Goal: Contribute content

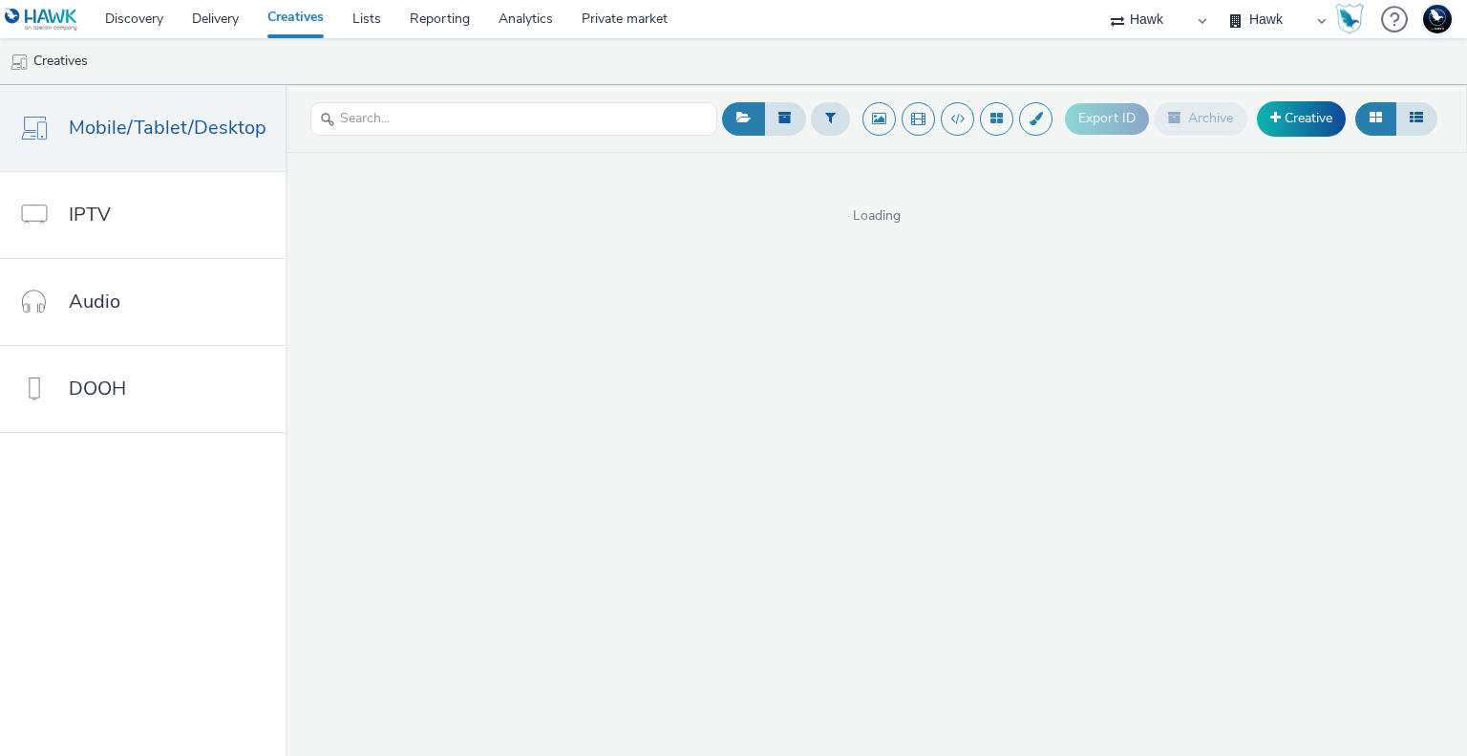
click at [1165, 26] on select "75 Media A8 Media Group ABI Media Abkom AB Abovo Ace & [PERSON_NAME] Ad-on Medi…" at bounding box center [1158, 19] width 115 height 38
select select "2fc77e36-bb93-4aa3-9dff-dcb08e02eac6"
click at [1101, 0] on select "75 Media A8 Media Group ABI Media Abkom AB Abovo Ace & Tate Ad-on Media Nordic …" at bounding box center [1158, 19] width 115 height 38
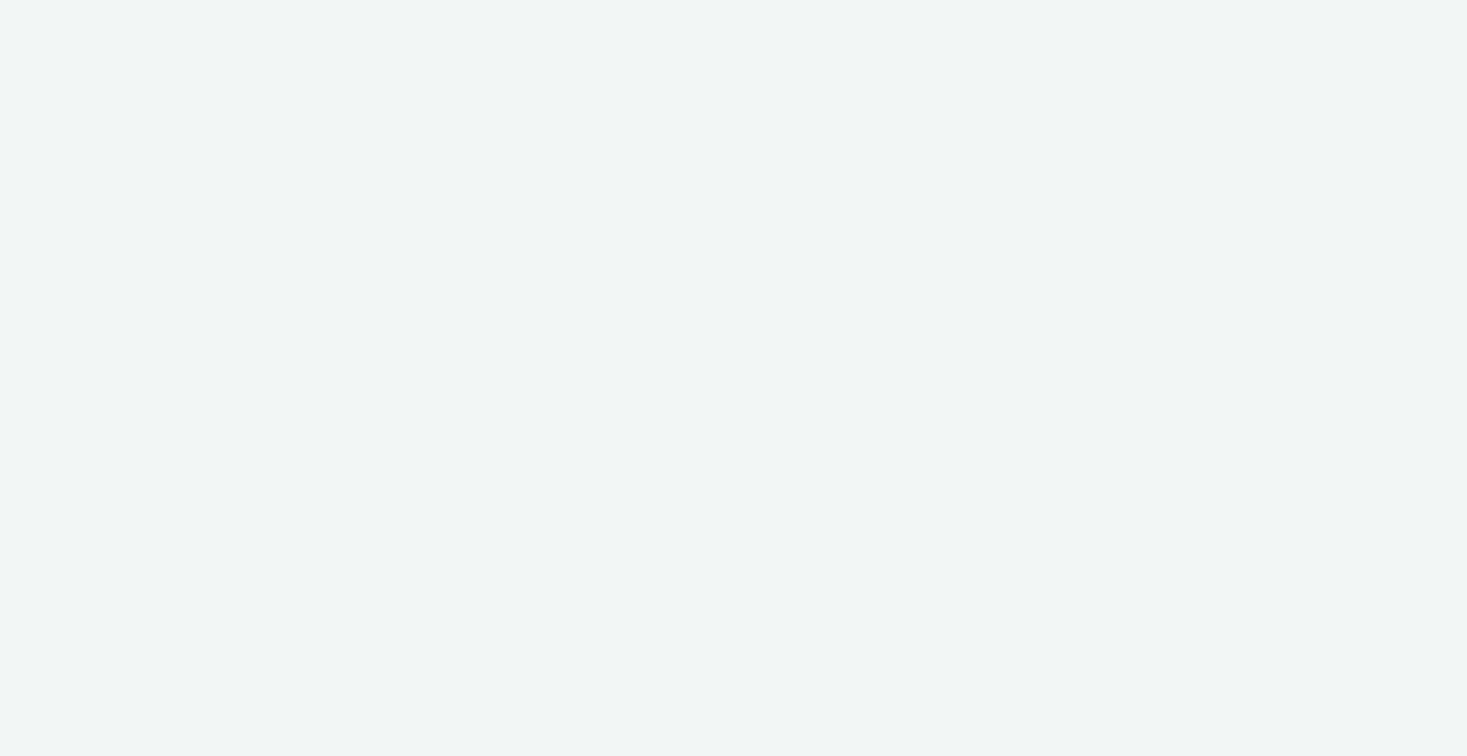
select select "2fc77e36-bb93-4aa3-9dff-dcb08e02eac6"
select select "2405a9d4-3350-4458-8d06-44f78962fa76"
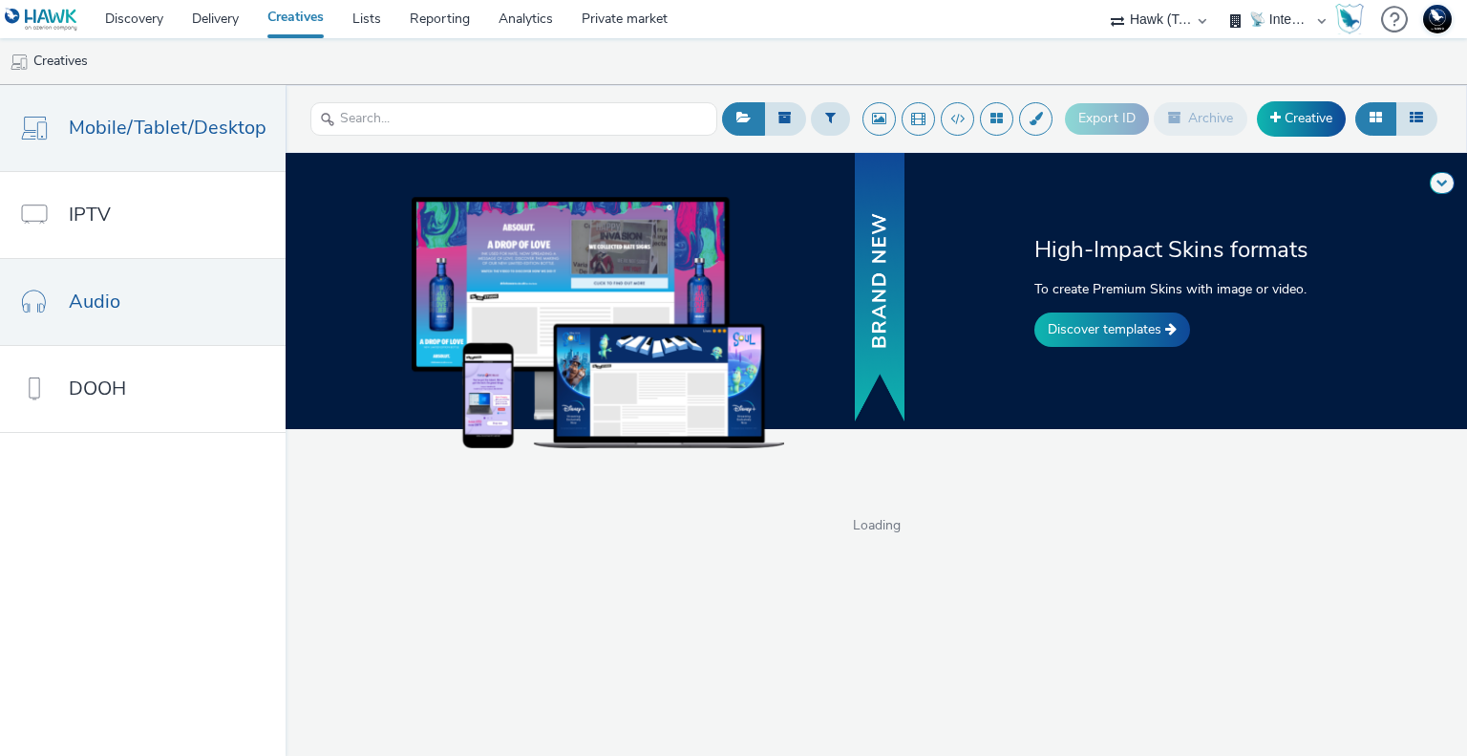
click at [131, 318] on link "Audio" at bounding box center [143, 302] width 286 height 86
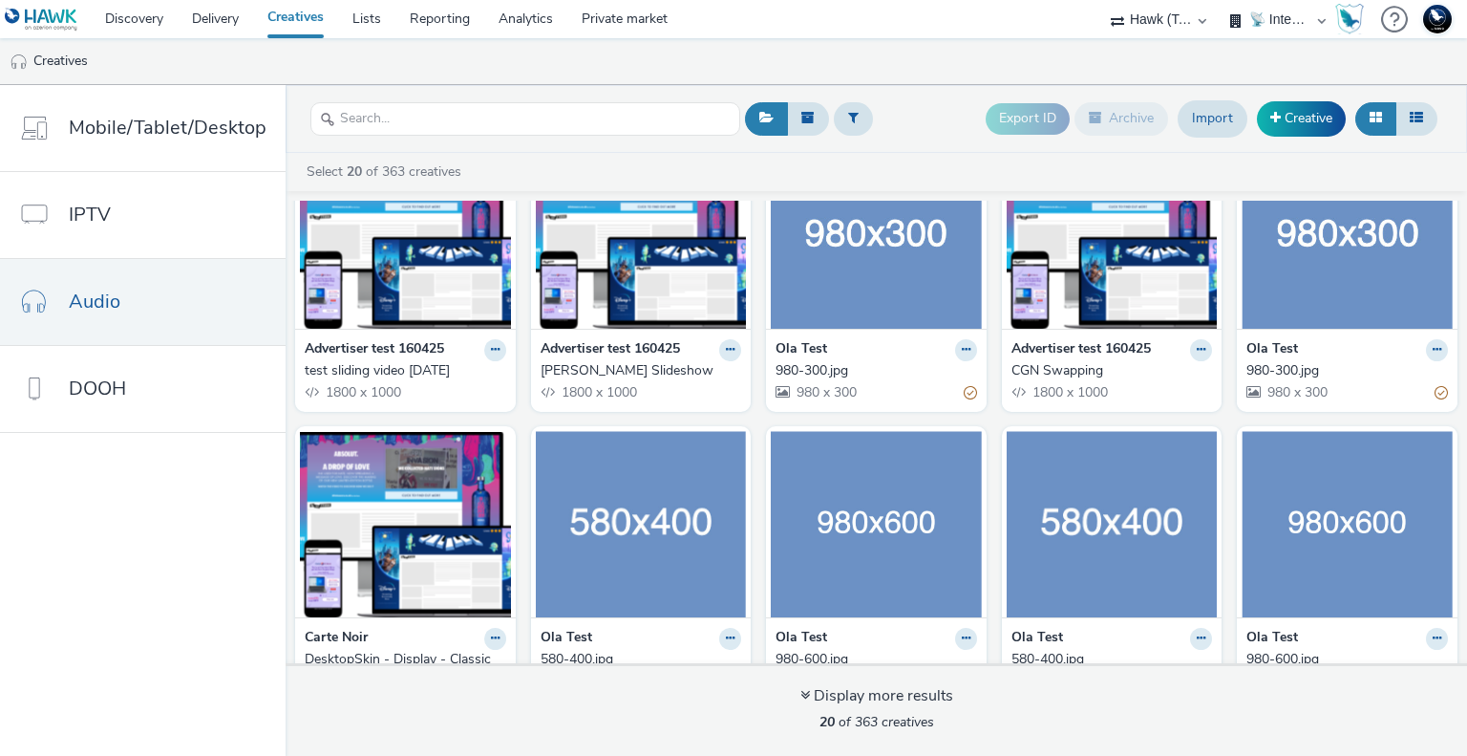
scroll to position [709, 0]
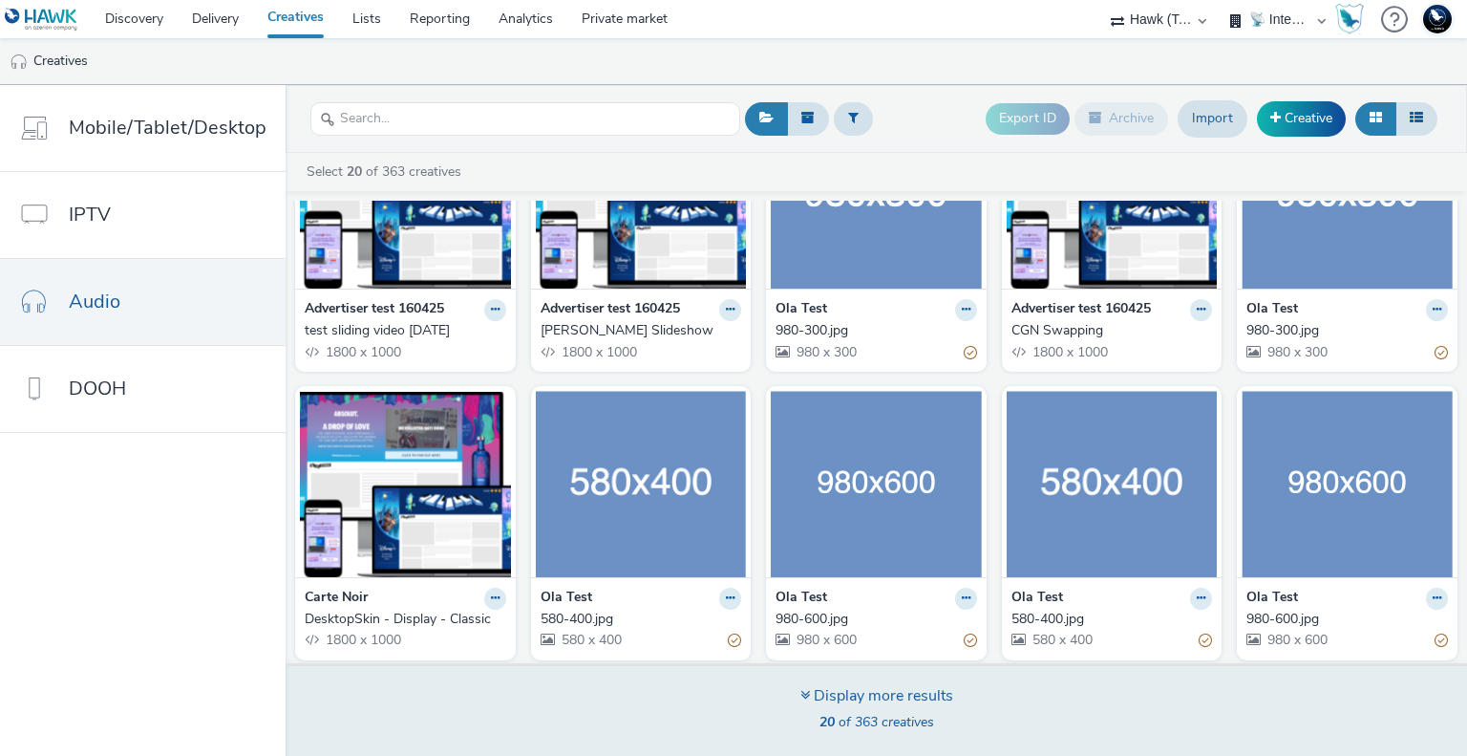
click at [805, 693] on icon at bounding box center [805, 694] width 10 height 15
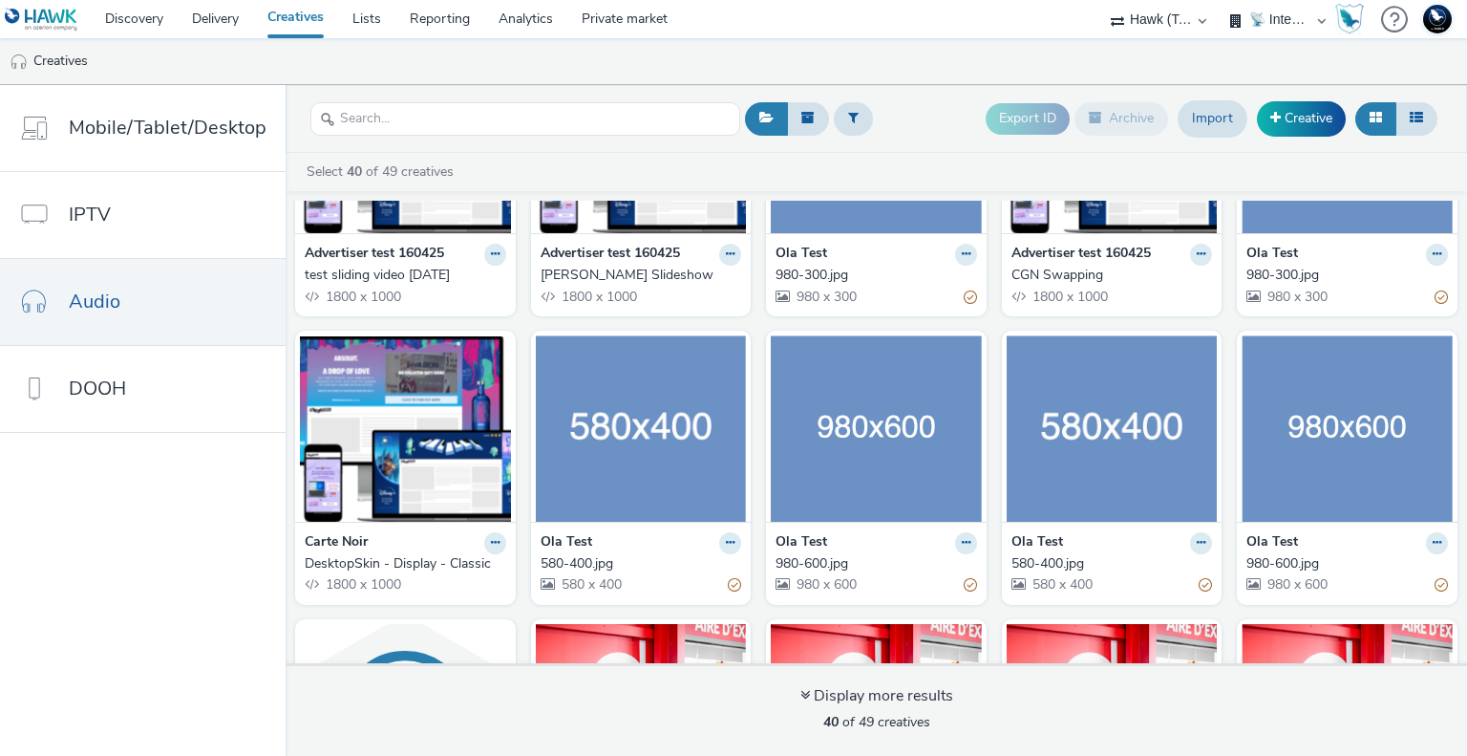
scroll to position [764, 0]
click at [1314, 121] on link "Creative" at bounding box center [1301, 118] width 89 height 34
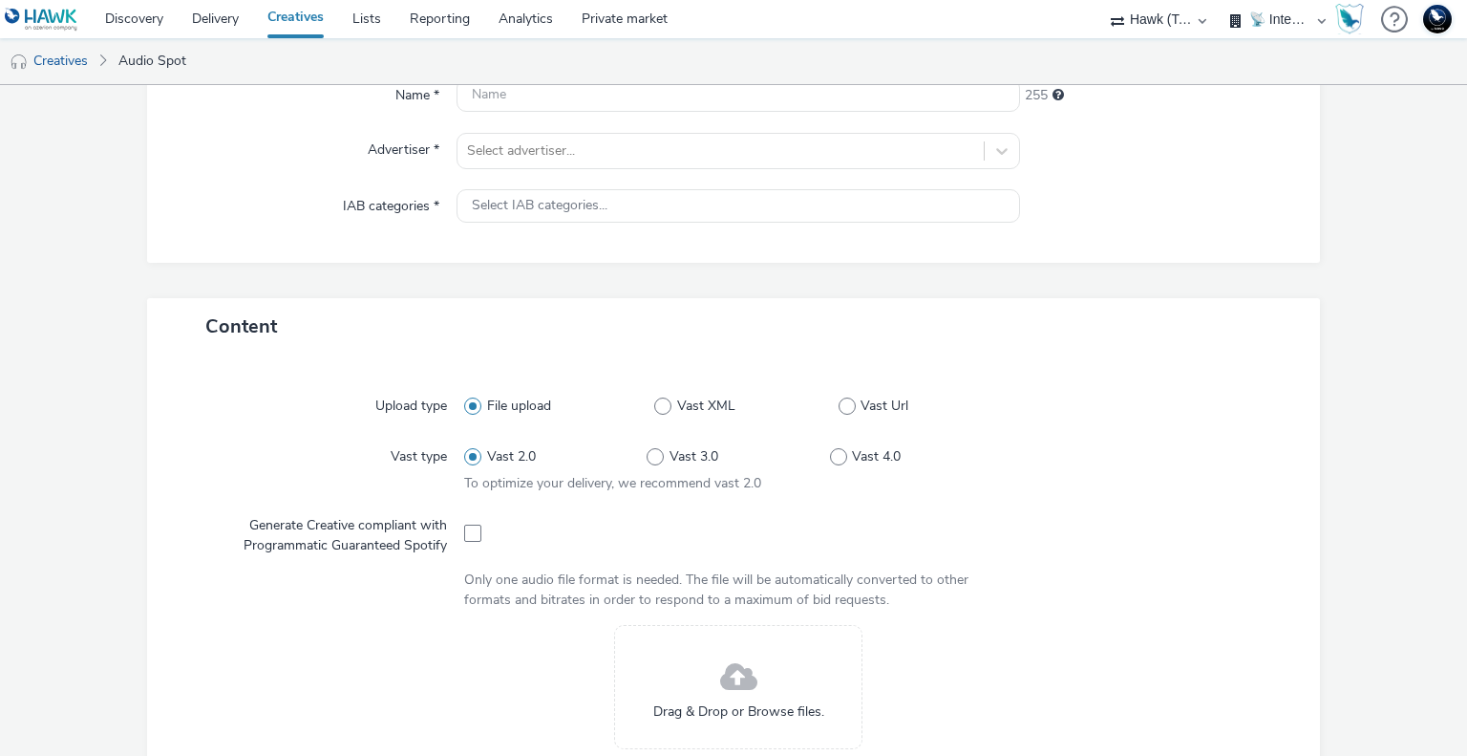
scroll to position [96, 0]
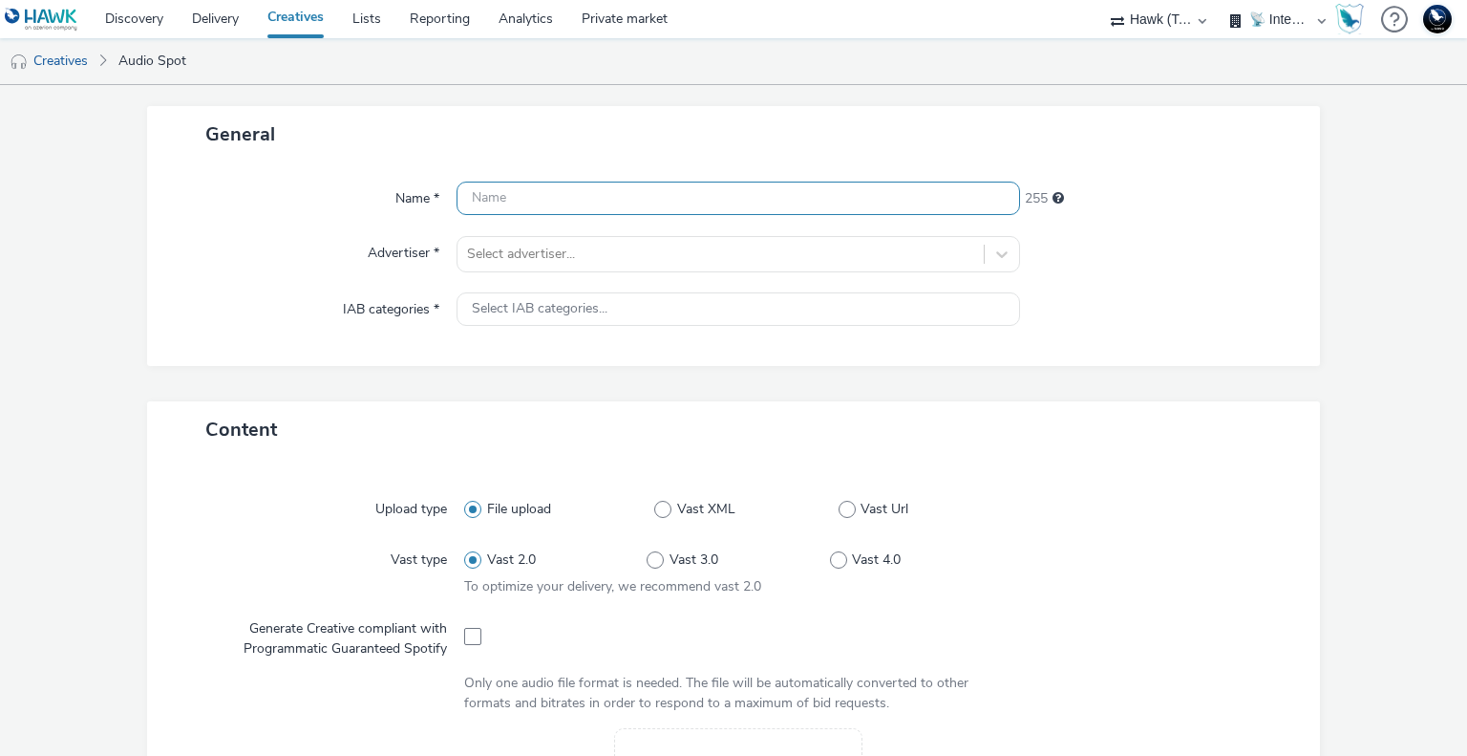
click at [535, 204] on input "text" at bounding box center [738, 197] width 563 height 33
type input "TEST Audio"
click at [558, 292] on div "Select IAB categories..." at bounding box center [738, 308] width 563 height 33
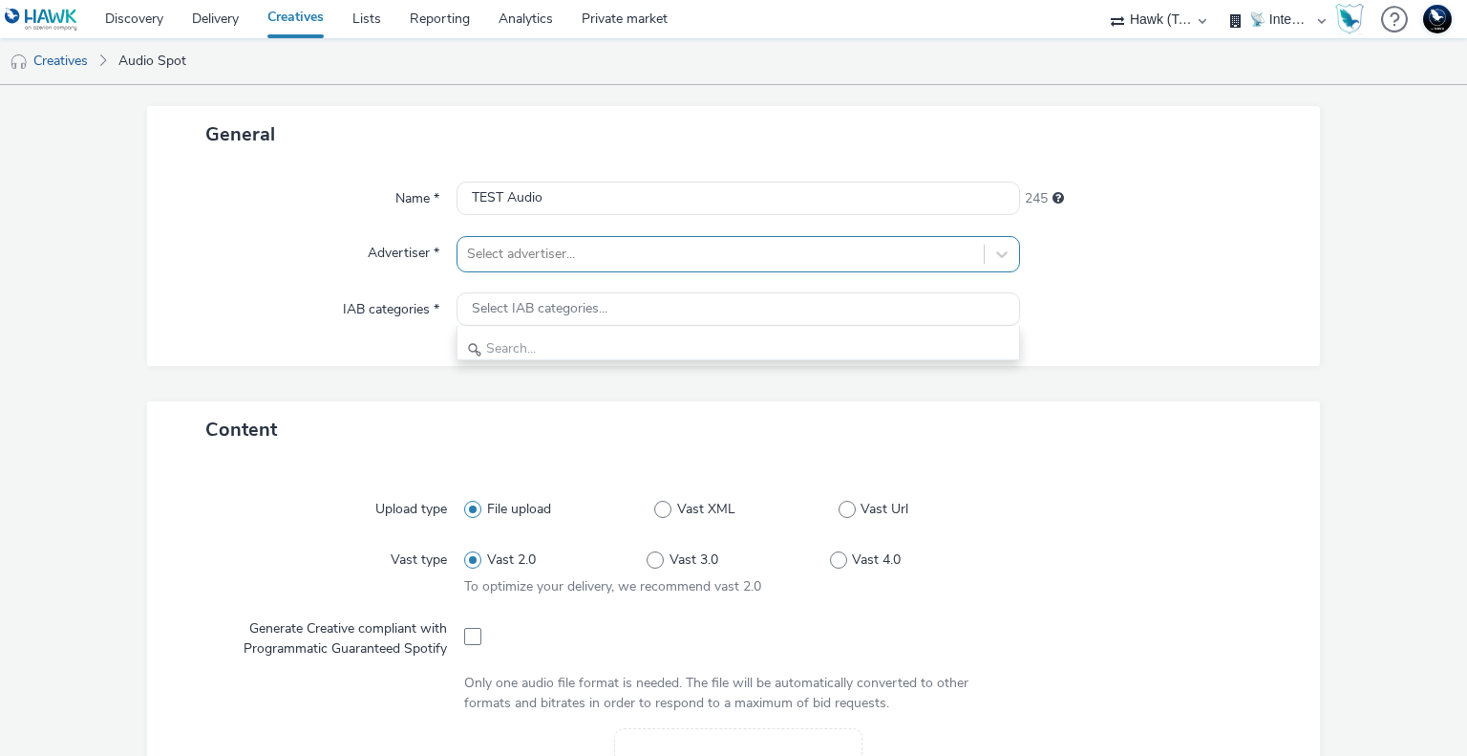
click at [575, 256] on div at bounding box center [720, 254] width 506 height 23
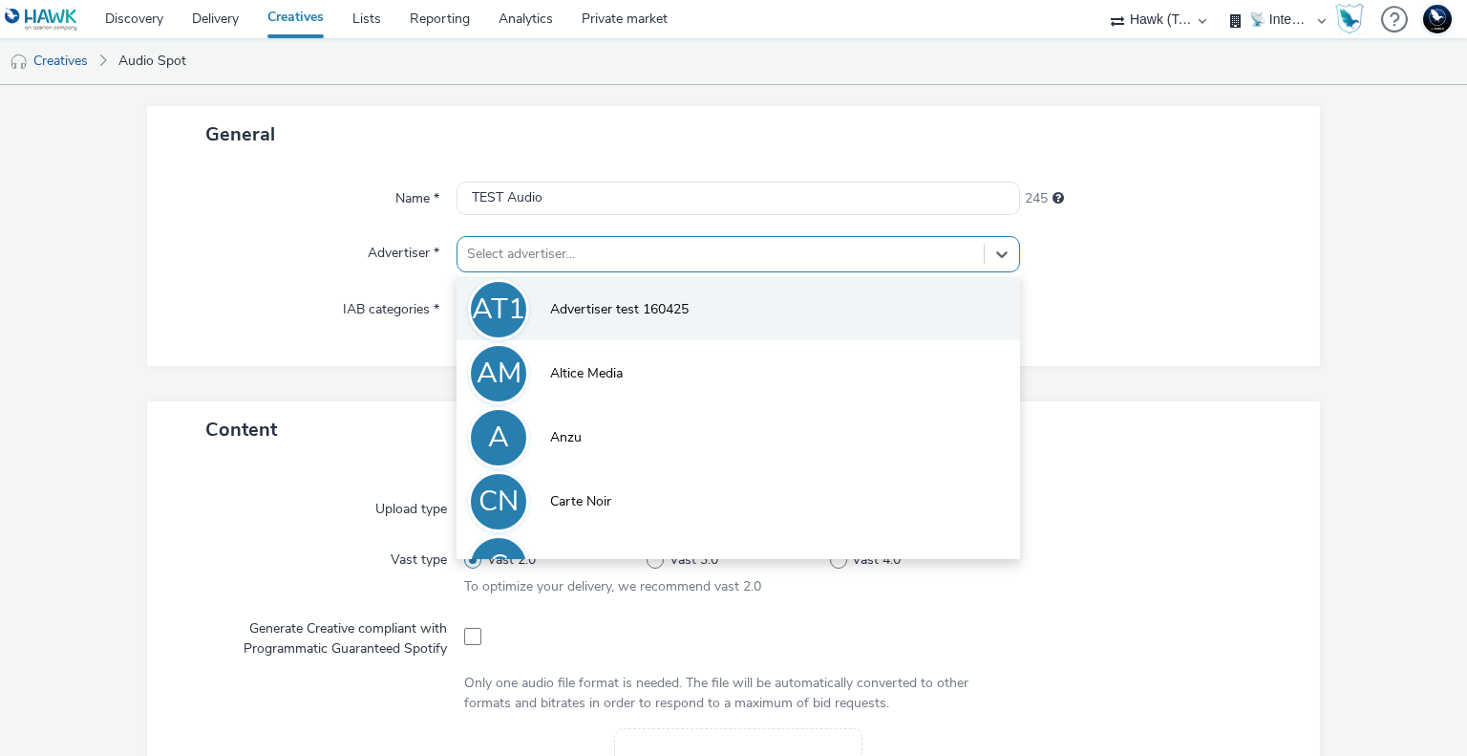
click at [611, 306] on span "Advertiser test 160425" at bounding box center [619, 309] width 139 height 19
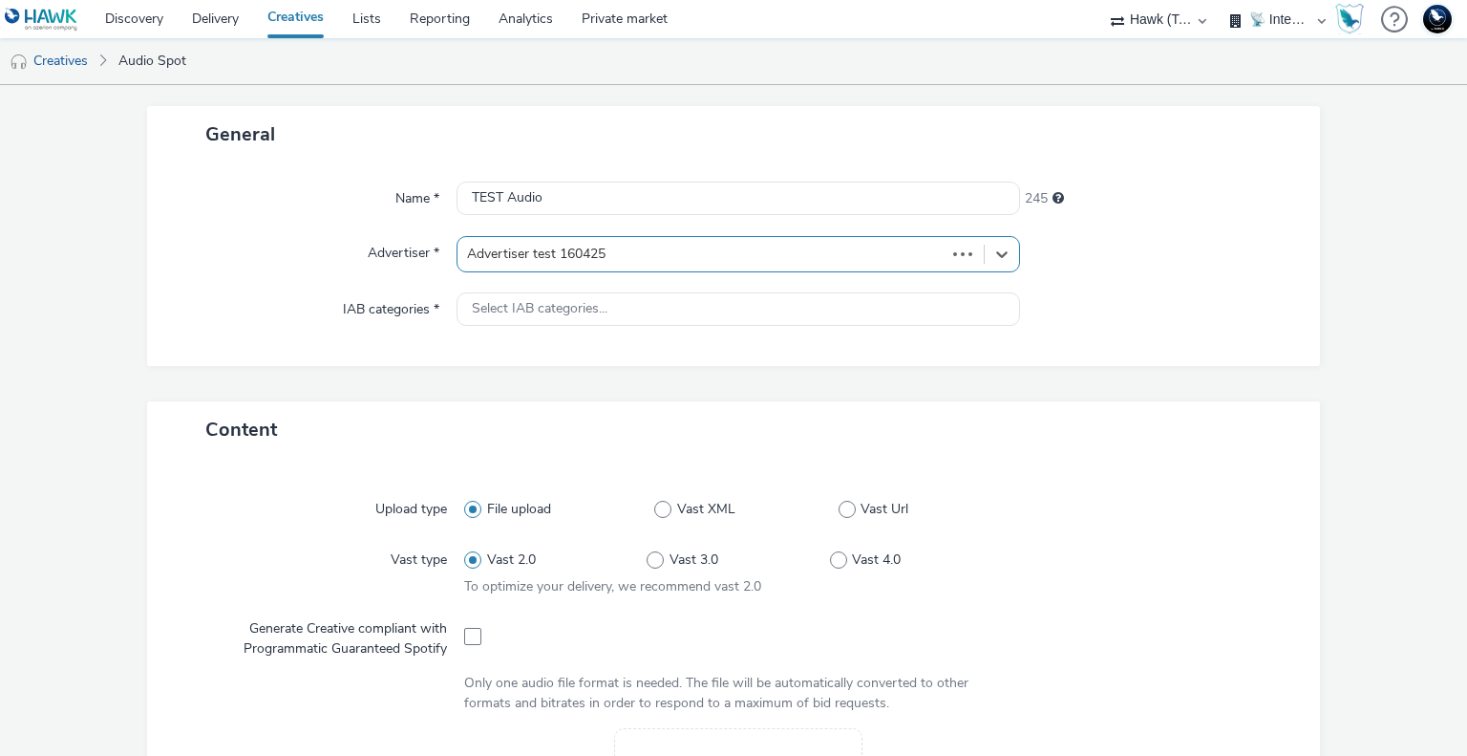
type input "[URL][DOMAIN_NAME]"
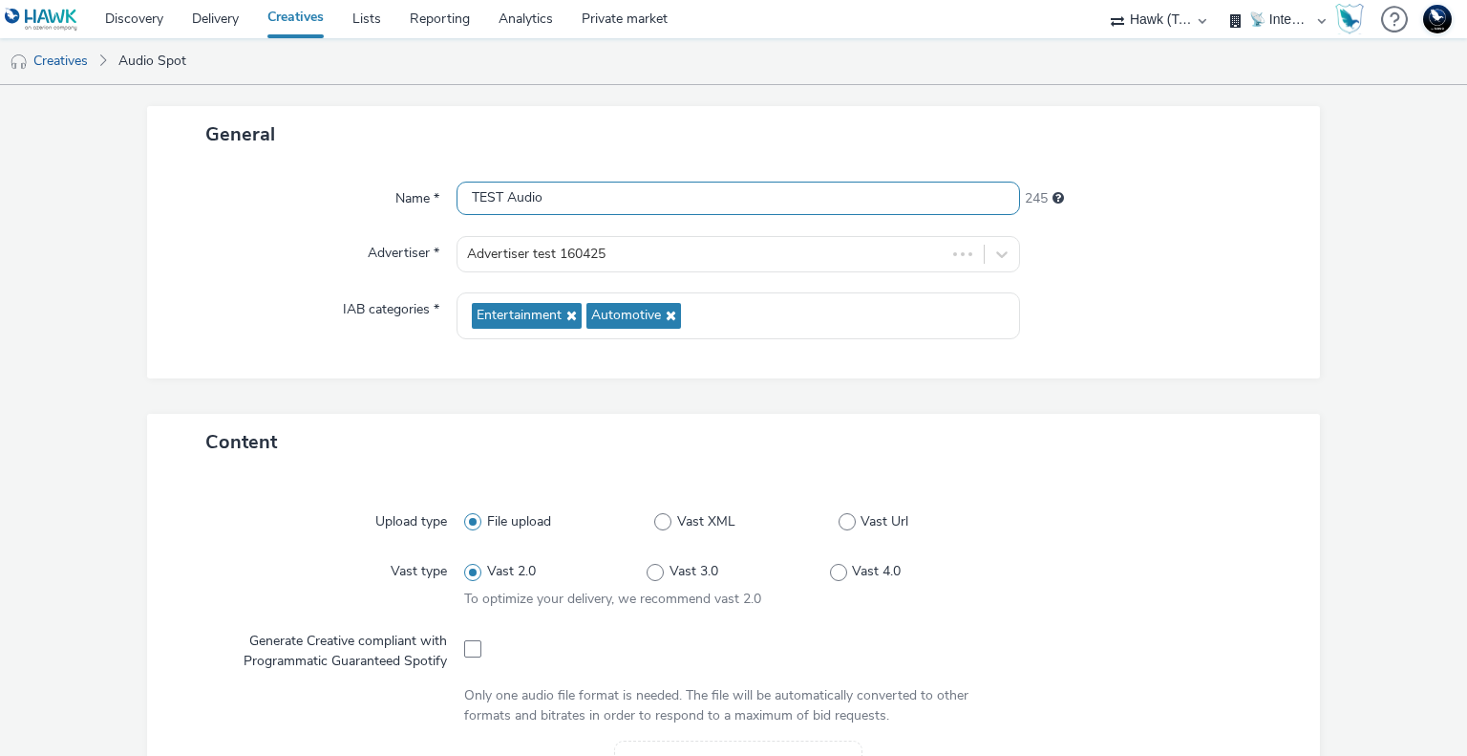
click at [611, 198] on input "TEST Audio" at bounding box center [738, 197] width 563 height 33
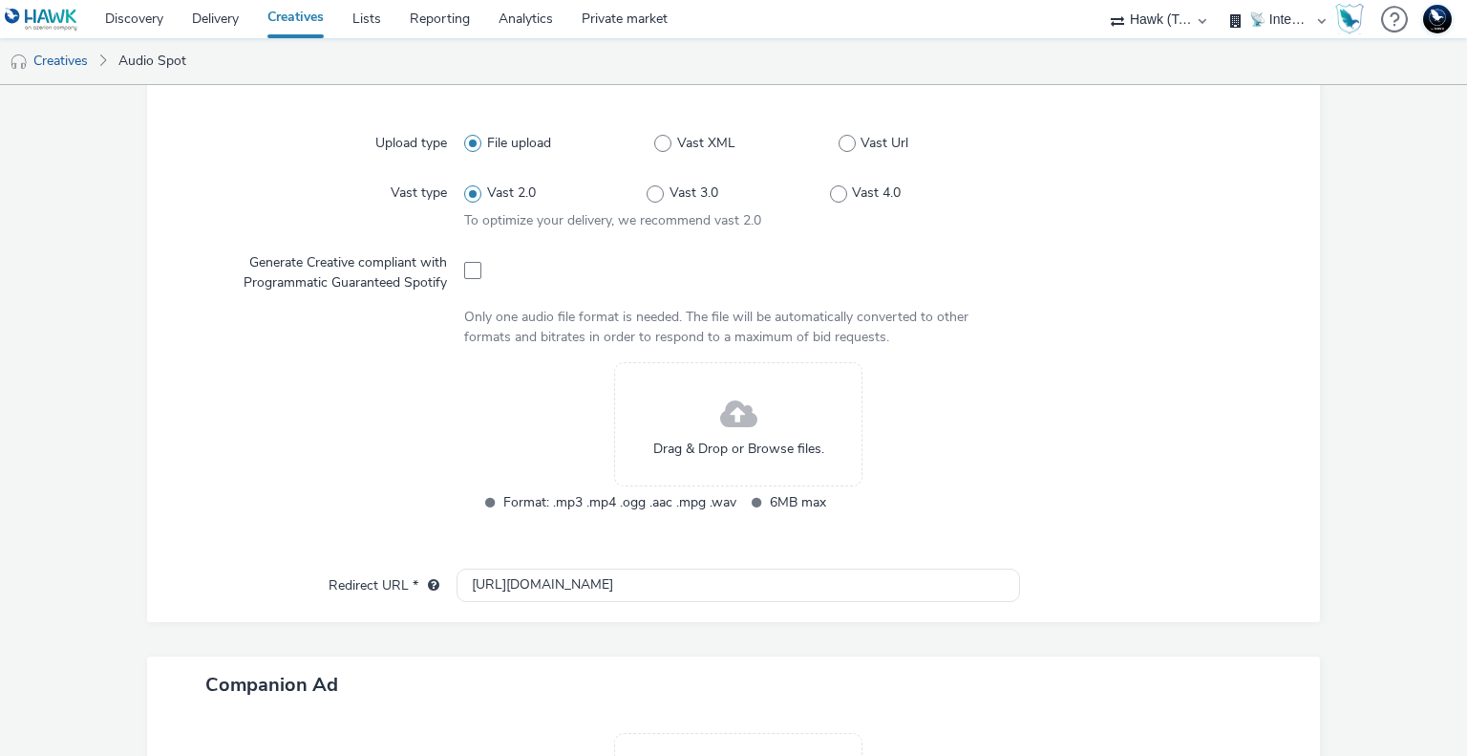
scroll to position [478, 0]
type input "TEST Audio - 10/10"
